Goal: Task Accomplishment & Management: Complete application form

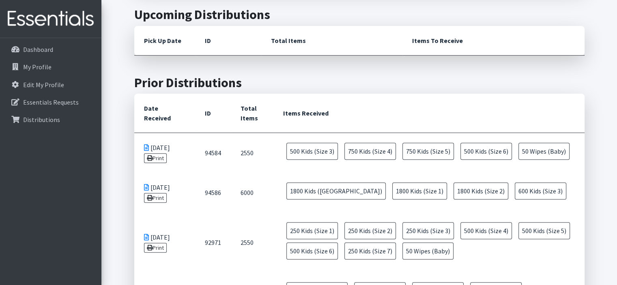
scroll to position [248, 0]
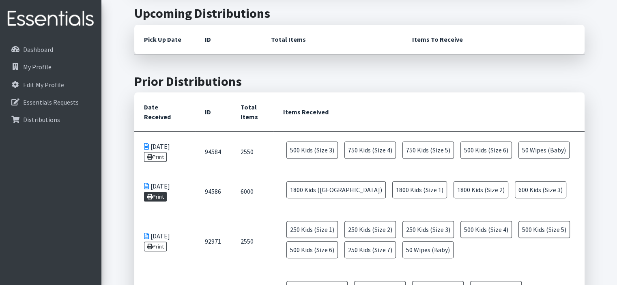
click at [161, 196] on link "Print" at bounding box center [155, 197] width 23 height 10
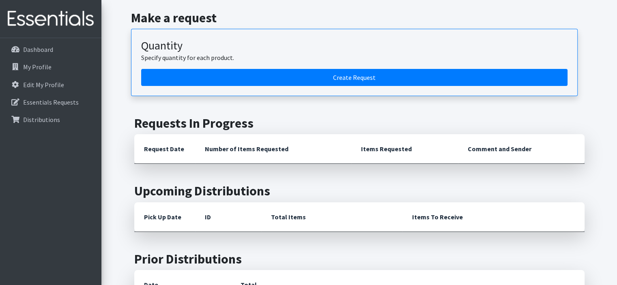
scroll to position [71, 0]
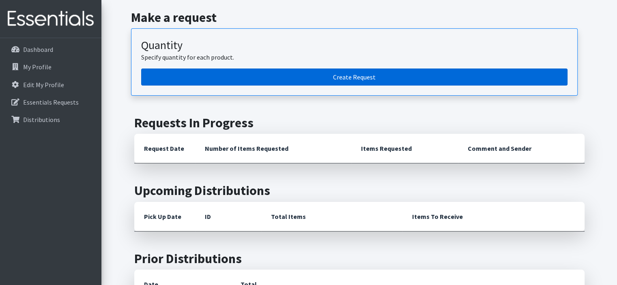
click at [409, 73] on link "Create Request" at bounding box center [354, 77] width 426 height 17
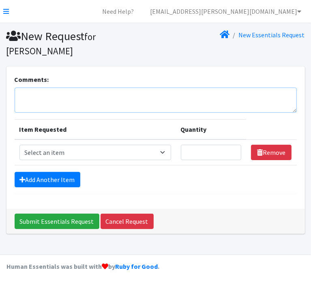
click at [144, 97] on textarea "Comments:" at bounding box center [156, 100] width 282 height 25
click at [39, 97] on textarea "Reguarl Diaper Program" at bounding box center [156, 100] width 282 height 25
type textarea "Regular Diaper Program"
click at [170, 172] on div "Add Another Item" at bounding box center [156, 179] width 282 height 15
click at [163, 150] on select "Select an item Adult Briefs (Large/X-Large) Adult Briefs (Medium/Large) Adult B…" at bounding box center [95, 152] width 152 height 15
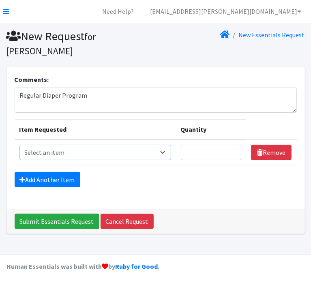
click at [163, 152] on select "Select an item Adult Briefs (Large/X-Large) Adult Briefs (Medium/Large) Adult B…" at bounding box center [95, 152] width 152 height 15
select select "4566"
click at [19, 145] on select "Select an item Adult Briefs (Large/X-Large) Adult Briefs (Medium/Large) Adult B…" at bounding box center [95, 152] width 152 height 15
click at [201, 156] on input "Quantity" at bounding box center [211, 152] width 61 height 15
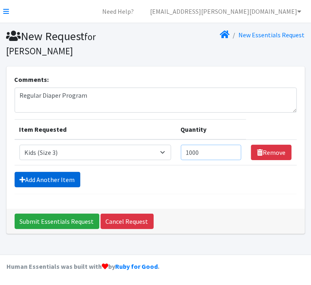
type input "1000"
click at [60, 182] on link "Add Another Item" at bounding box center [48, 179] width 66 height 15
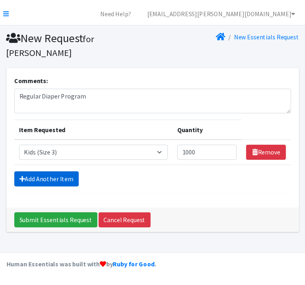
scroll to position [10, 0]
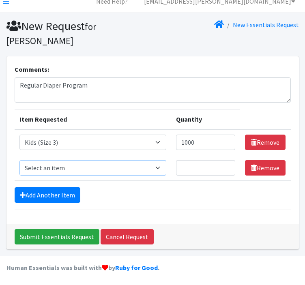
click at [126, 168] on select "Select an item Adult Briefs (Large/X-Large) Adult Briefs (Medium/Large) Adult B…" at bounding box center [92, 167] width 147 height 15
select select "4567"
click at [19, 160] on select "Select an item Adult Briefs (Large/X-Large) Adult Briefs (Medium/Large) Adult B…" at bounding box center [92, 167] width 147 height 15
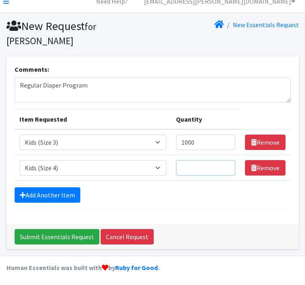
click at [201, 165] on input "Quantity" at bounding box center [206, 167] width 60 height 15
type input "750"
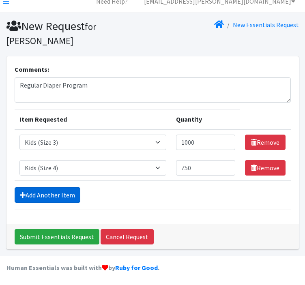
click at [56, 189] on link "Add Another Item" at bounding box center [48, 194] width 66 height 15
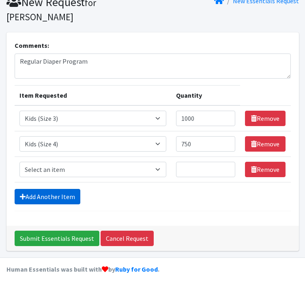
scroll to position [36, 0]
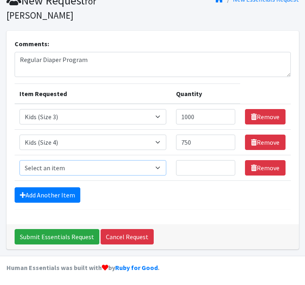
click at [83, 165] on select "Select an item Adult Briefs (Large/X-Large) Adult Briefs (Medium/Large) Adult B…" at bounding box center [92, 167] width 147 height 15
select select "4568"
click at [19, 160] on select "Select an item Adult Briefs (Large/X-Large) Adult Briefs (Medium/Large) Adult B…" at bounding box center [92, 167] width 147 height 15
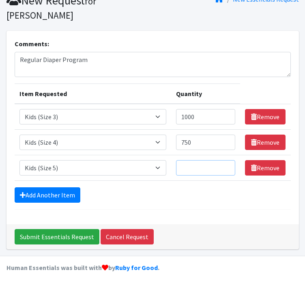
click at [201, 166] on input "Quantity" at bounding box center [206, 167] width 60 height 15
type input "750"
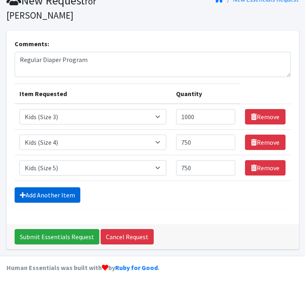
click at [52, 192] on link "Add Another Item" at bounding box center [48, 194] width 66 height 15
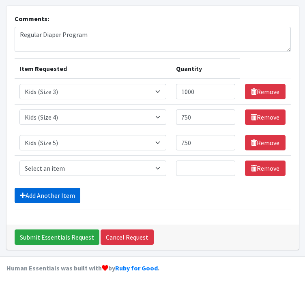
scroll to position [61, 0]
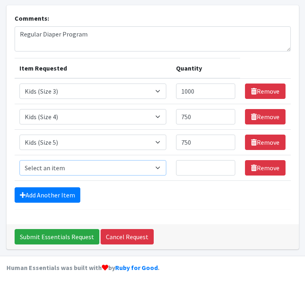
click at [160, 170] on select "Select an item Adult Briefs (Large/X-Large) Adult Briefs (Medium/Large) Adult B…" at bounding box center [92, 167] width 147 height 15
select select "4558"
click at [19, 160] on select "Select an item Adult Briefs (Large/X-Large) Adult Briefs (Medium/Large) Adult B…" at bounding box center [92, 167] width 147 height 15
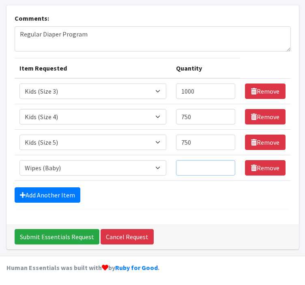
click at [196, 168] on input "Quantity" at bounding box center [206, 167] width 60 height 15
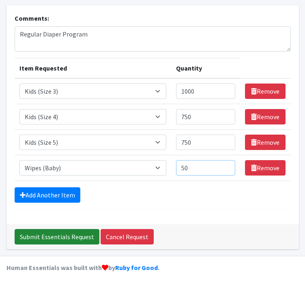
type input "50"
click at [49, 234] on input "Submit Essentials Request" at bounding box center [57, 236] width 85 height 15
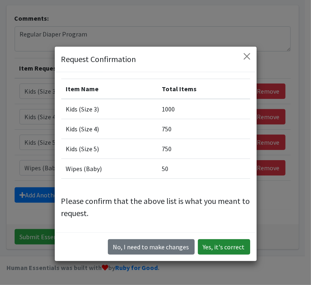
click at [211, 249] on button "Yes, it's correct" at bounding box center [224, 246] width 52 height 15
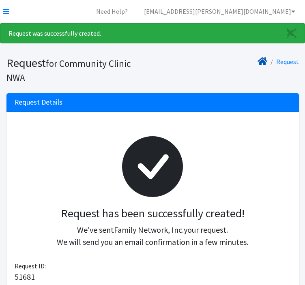
click at [265, 62] on icon at bounding box center [262, 61] width 10 height 6
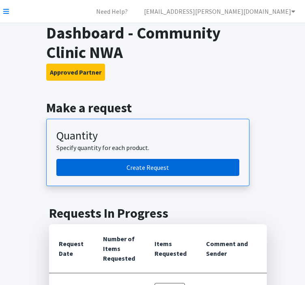
click at [167, 169] on link "Create Request" at bounding box center [147, 167] width 183 height 17
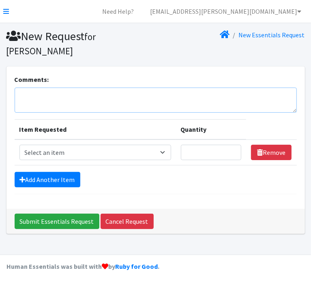
click at [103, 93] on textarea "Comments:" at bounding box center [156, 100] width 282 height 25
type textarea "Newborn Diaper Initiative"
click at [125, 154] on select "Select an item Adult Briefs (Large/X-Large) Adult Briefs (Medium/Large) Adult B…" at bounding box center [95, 152] width 152 height 15
select select "4560"
click at [19, 145] on select "Select an item Adult Briefs (Large/X-Large) Adult Briefs (Medium/Large) Adult B…" at bounding box center [95, 152] width 152 height 15
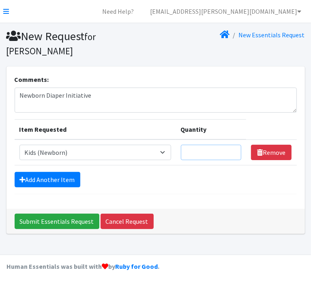
click at [204, 153] on input "Quantity" at bounding box center [211, 152] width 61 height 15
type input "2"
type input "800"
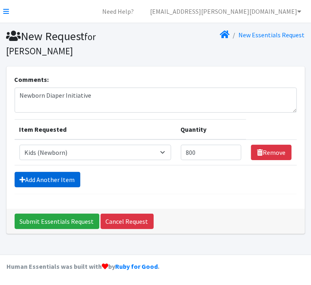
click at [59, 180] on link "Add Another Item" at bounding box center [48, 179] width 66 height 15
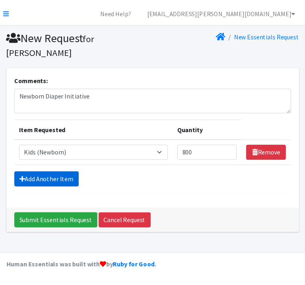
scroll to position [10, 0]
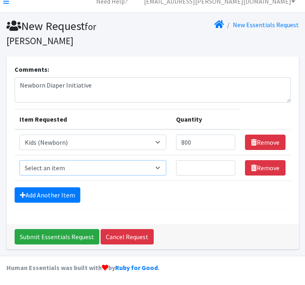
click at [102, 163] on select "Select an item Adult Briefs (Large/X-Large) Adult Briefs (Medium/Large) Adult B…" at bounding box center [92, 167] width 147 height 15
select select "4561"
click at [19, 160] on select "Select an item Adult Briefs (Large/X-Large) Adult Briefs (Medium/Large) Adult B…" at bounding box center [92, 167] width 147 height 15
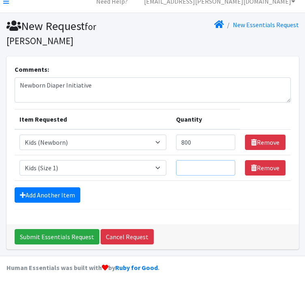
click at [204, 169] on input "Quantity" at bounding box center [206, 167] width 60 height 15
type input "1800"
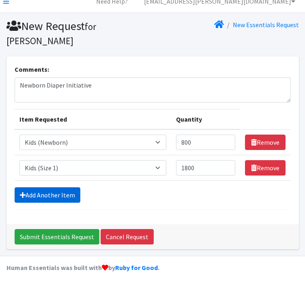
click at [63, 193] on link "Add Another Item" at bounding box center [48, 194] width 66 height 15
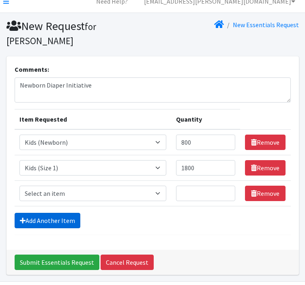
scroll to position [36, 0]
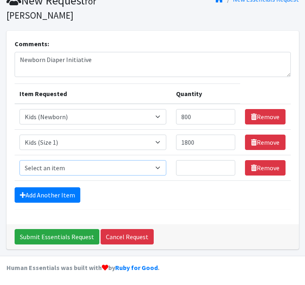
click at [99, 173] on select "Select an item Adult Briefs (Large/X-Large) Adult Briefs (Medium/Large) Adult B…" at bounding box center [92, 167] width 147 height 15
select select "4562"
click at [19, 160] on select "Select an item Adult Briefs (Large/X-Large) Adult Briefs (Medium/Large) Adult B…" at bounding box center [92, 167] width 147 height 15
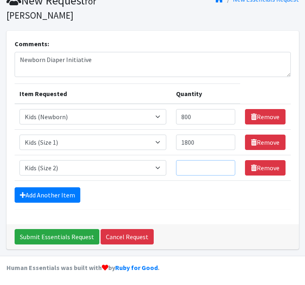
click at [204, 168] on input "Quantity" at bounding box center [206, 167] width 60 height 15
type input "1800"
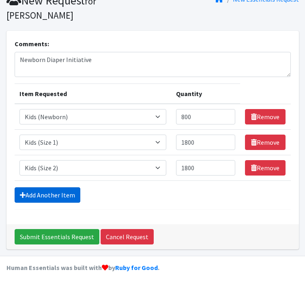
click at [47, 193] on link "Add Another Item" at bounding box center [48, 194] width 66 height 15
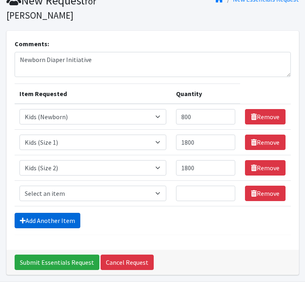
scroll to position [61, 0]
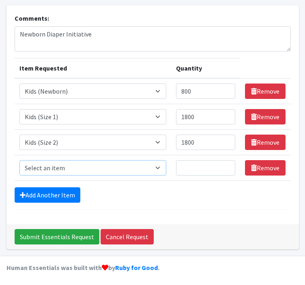
click at [87, 169] on select "Select an item Adult Briefs (Large/X-Large) Adult Briefs (Medium/Large) Adult B…" at bounding box center [92, 167] width 147 height 15
select select "4566"
click at [19, 160] on select "Select an item Adult Briefs (Large/X-Large) Adult Briefs (Medium/Large) Adult B…" at bounding box center [92, 167] width 147 height 15
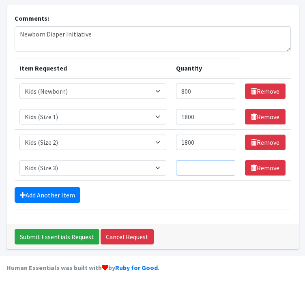
click at [191, 163] on input "Quantity" at bounding box center [206, 167] width 60 height 15
type input "1600"
click at [223, 203] on form "Comments: Newborn Diaper Initiative Item Requested Quantity Item Requested Sele…" at bounding box center [153, 111] width 276 height 196
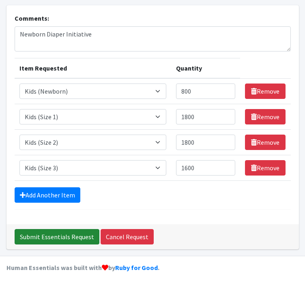
click at [66, 235] on input "Submit Essentials Request" at bounding box center [57, 236] width 85 height 15
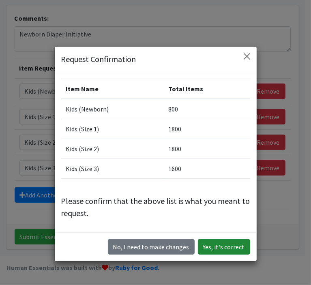
click at [215, 247] on button "Yes, it's correct" at bounding box center [224, 246] width 52 height 15
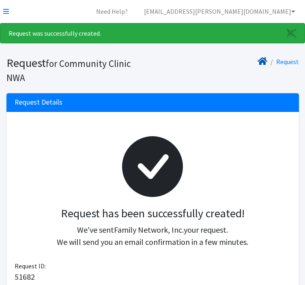
click at [266, 61] on icon at bounding box center [262, 61] width 10 height 6
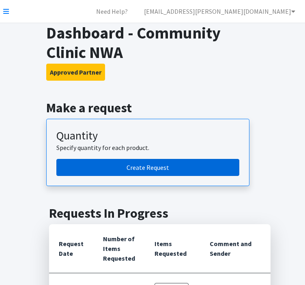
click at [185, 165] on link "Create Request" at bounding box center [147, 167] width 183 height 17
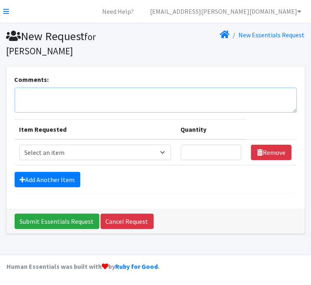
click at [142, 98] on textarea "Comments:" at bounding box center [156, 100] width 282 height 25
type textarea "Adult Diapers"
click at [148, 150] on select "Select an item Adult Briefs (Large/X-Large) Adult Briefs (Medium/Large) Adult B…" at bounding box center [95, 152] width 152 height 15
select select "4569"
click at [19, 145] on select "Select an item Adult Briefs (Large/X-Large) Adult Briefs (Medium/Large) Adult B…" at bounding box center [95, 152] width 152 height 15
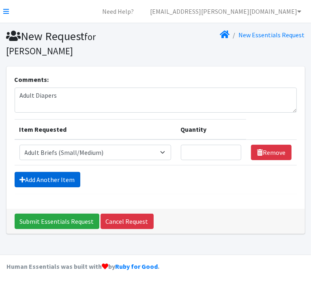
click at [59, 178] on link "Add Another Item" at bounding box center [48, 179] width 66 height 15
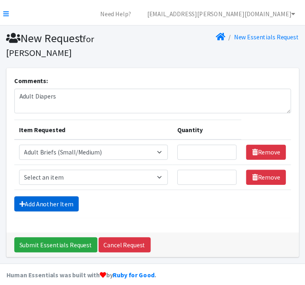
scroll to position [10, 0]
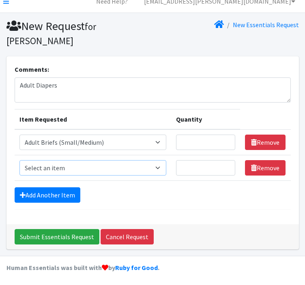
click at [91, 168] on select "Select an item Adult Briefs (Large/X-Large) Adult Briefs (Medium/Large) Adult B…" at bounding box center [92, 167] width 147 height 15
select select "4569"
click at [19, 160] on select "Select an item Adult Briefs (Large/X-Large) Adult Briefs (Medium/Large) Adult B…" at bounding box center [92, 167] width 147 height 15
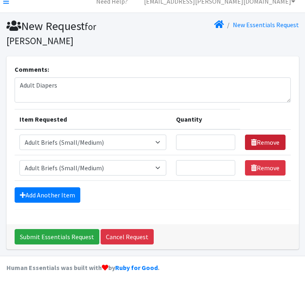
click at [263, 143] on link "Remove" at bounding box center [265, 142] width 41 height 15
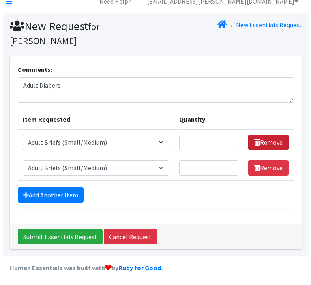
scroll to position [0, 0]
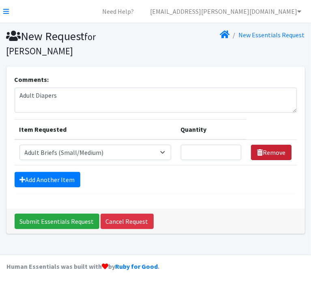
click at [265, 152] on link "Remove" at bounding box center [271, 152] width 41 height 15
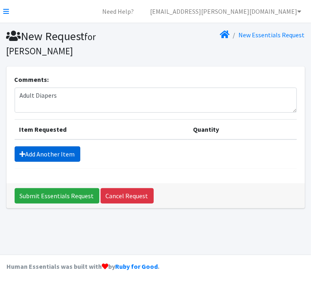
click at [51, 152] on link "Add Another Item" at bounding box center [48, 153] width 66 height 15
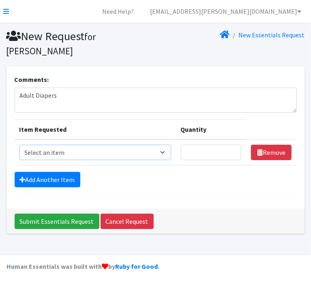
click at [139, 155] on select "Select an item Adult Briefs (Large/X-Large) Adult Briefs (Medium/Large) Adult B…" at bounding box center [95, 152] width 152 height 15
select select "4569"
click at [19, 145] on select "Select an item Adult Briefs (Large/X-Large) Adult Briefs (Medium/Large) Adult B…" at bounding box center [95, 152] width 152 height 15
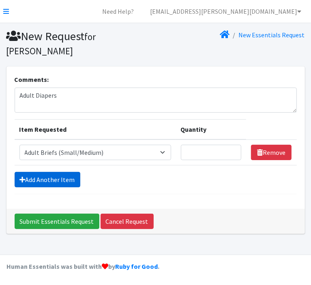
click at [58, 181] on link "Add Another Item" at bounding box center [48, 179] width 66 height 15
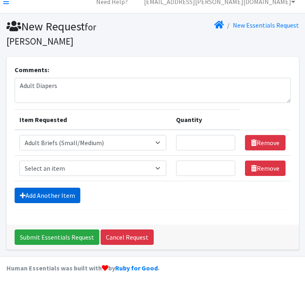
scroll to position [10, 0]
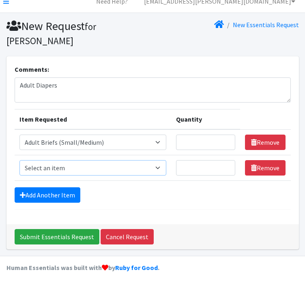
click at [104, 165] on select "Select an item Adult Briefs (Large/X-Large) Adult Briefs (Medium/Large) Adult B…" at bounding box center [92, 167] width 147 height 15
select select "4549"
click at [19, 160] on select "Select an item Adult Briefs (Large/X-Large) Adult Briefs (Medium/Large) Adult B…" at bounding box center [92, 167] width 147 height 15
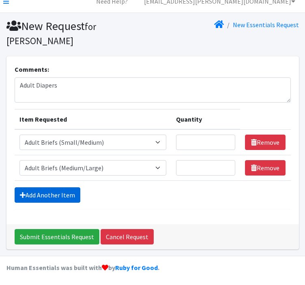
click at [60, 193] on link "Add Another Item" at bounding box center [48, 194] width 66 height 15
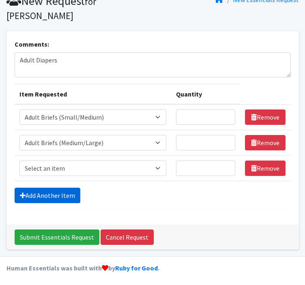
scroll to position [36, 0]
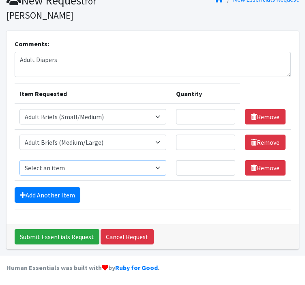
click at [84, 168] on select "Select an item Adult Briefs (Large/X-Large) Adult Briefs (Medium/Large) Adult B…" at bounding box center [92, 167] width 147 height 15
select select "4544"
click at [19, 160] on select "Select an item Adult Briefs (Large/X-Large) Adult Briefs (Medium/Large) Adult B…" at bounding box center [92, 167] width 147 height 15
click at [128, 197] on div "Add Another Item" at bounding box center [153, 194] width 276 height 15
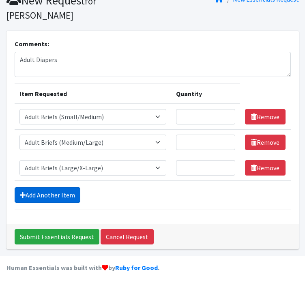
click at [54, 193] on link "Add Another Item" at bounding box center [48, 194] width 66 height 15
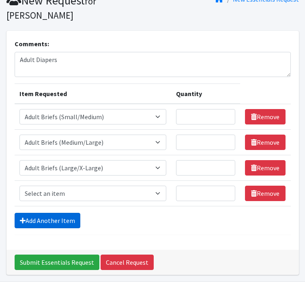
scroll to position [61, 0]
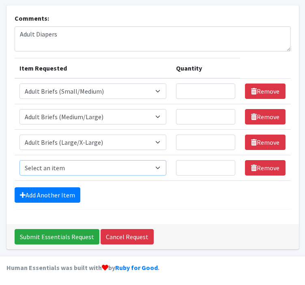
click at [91, 172] on select "Select an item Adult Briefs (Large/X-Large) Adult Briefs (Medium/Large) Adult B…" at bounding box center [92, 167] width 147 height 15
select select "4579"
click at [19, 160] on select "Select an item Adult Briefs (Large/X-Large) Adult Briefs (Medium/Large) Adult B…" at bounding box center [92, 167] width 147 height 15
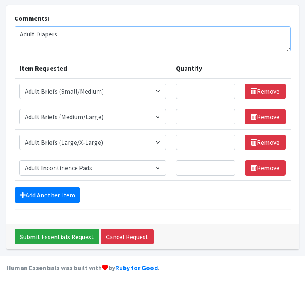
click at [95, 34] on textarea "Adult Diapers" at bounding box center [153, 38] width 276 height 25
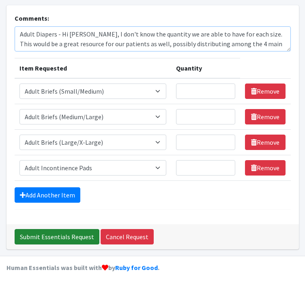
type textarea "Adult Diapers - Hi [PERSON_NAME], I don't know the quantity we are able to have…"
click at [60, 234] on input "Submit Essentials Request" at bounding box center [57, 236] width 85 height 15
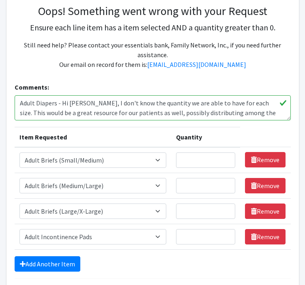
scroll to position [163, 0]
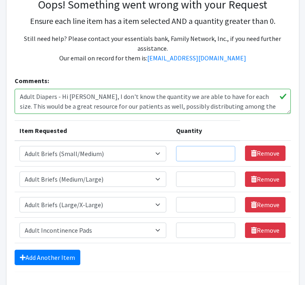
click at [205, 150] on input "Quantity" at bounding box center [206, 153] width 60 height 15
